Goal: Task Accomplishment & Management: Manage account settings

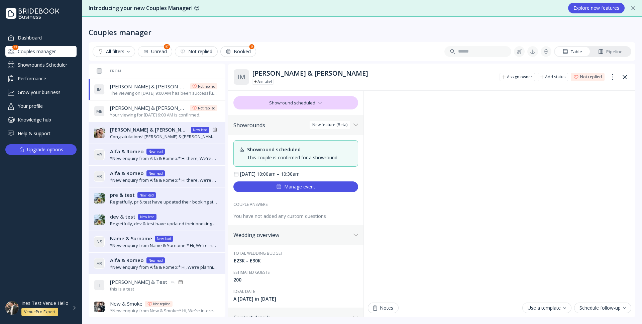
click at [36, 65] on div "Showrounds Scheduler" at bounding box center [40, 65] width 71 height 11
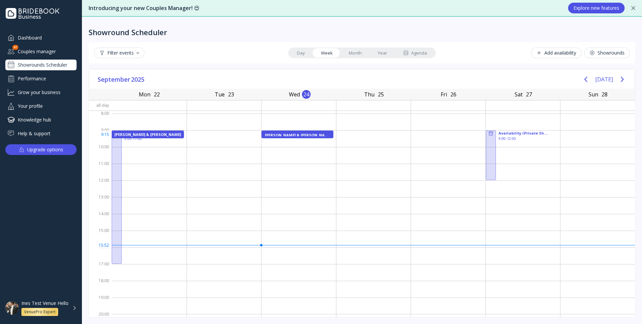
click at [285, 135] on div "[PERSON_NAME] & [PERSON_NAME]" at bounding box center [297, 134] width 65 height 4
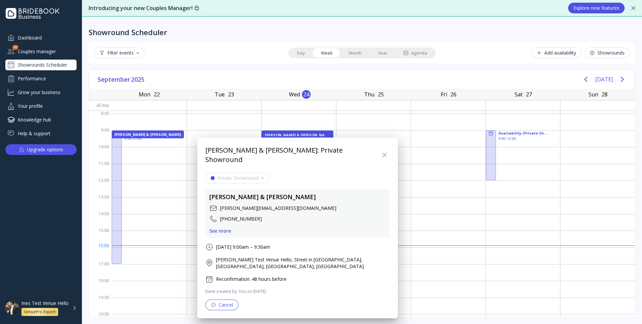
click at [42, 53] on div at bounding box center [320, 161] width 749 height 431
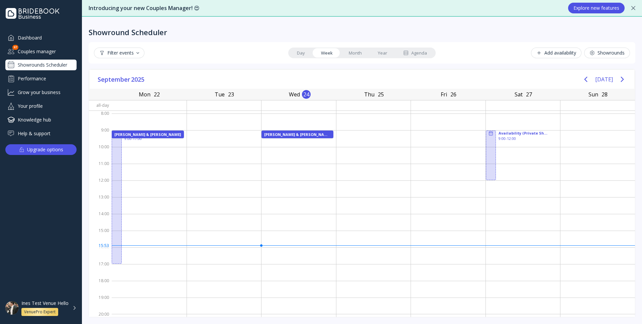
click at [39, 51] on div "Couples manager" at bounding box center [40, 51] width 71 height 11
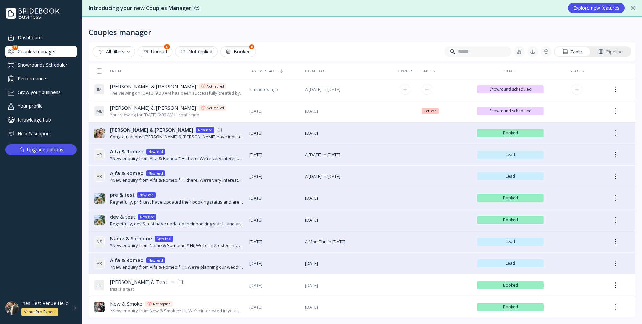
click at [196, 92] on div "The viewing on [DATE] 9:00 AM has been successfully created by [PERSON_NAME] Te…" at bounding box center [177, 93] width 134 height 6
